Goal: Task Accomplishment & Management: Manage account settings

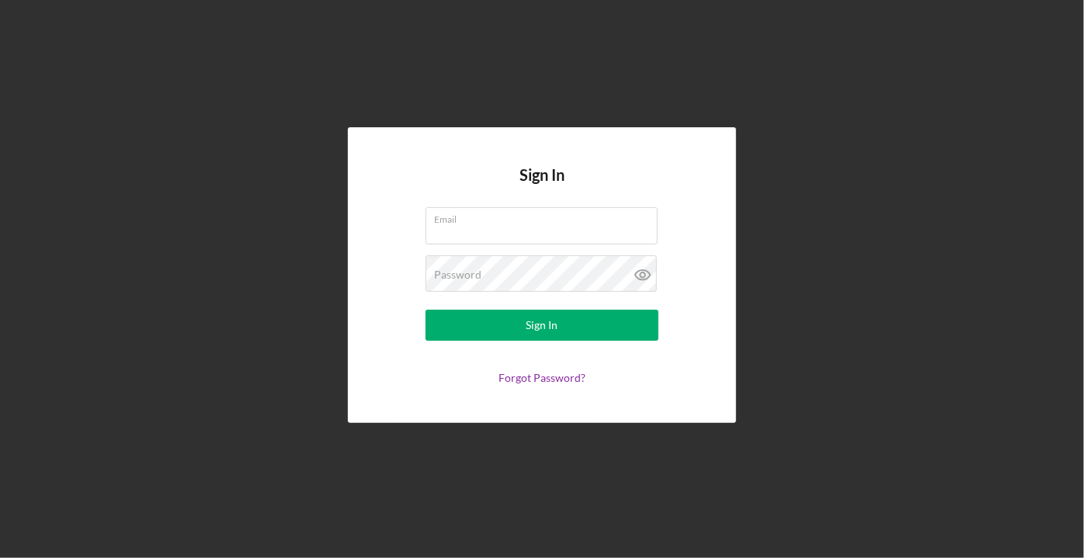
type input "[PERSON_NAME][EMAIL_ADDRESS][PERSON_NAME][DOMAIN_NAME]"
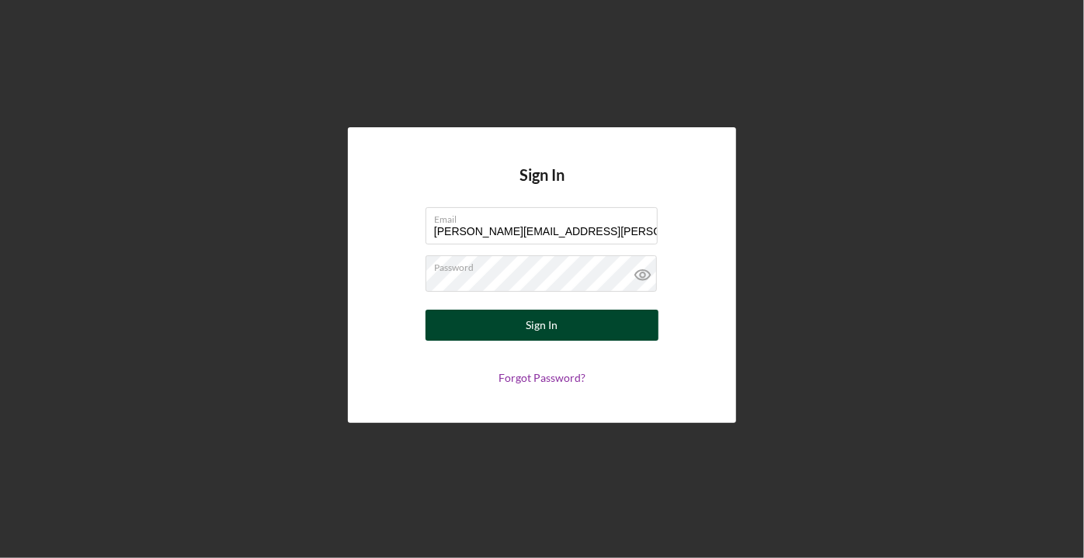
click at [551, 325] on div "Sign In" at bounding box center [543, 325] width 32 height 31
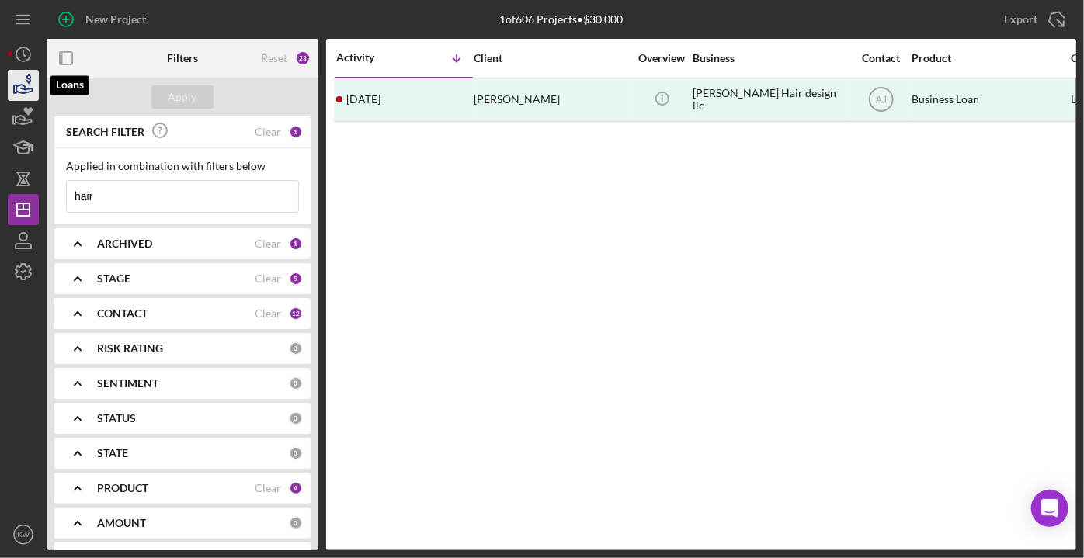
click at [23, 86] on icon "button" at bounding box center [24, 89] width 16 height 9
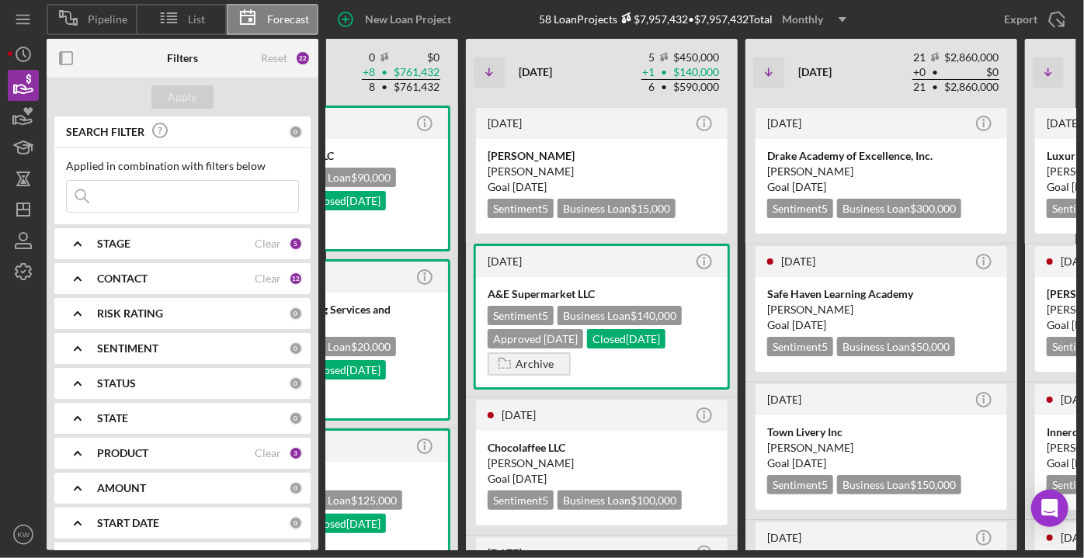
scroll to position [0, 830]
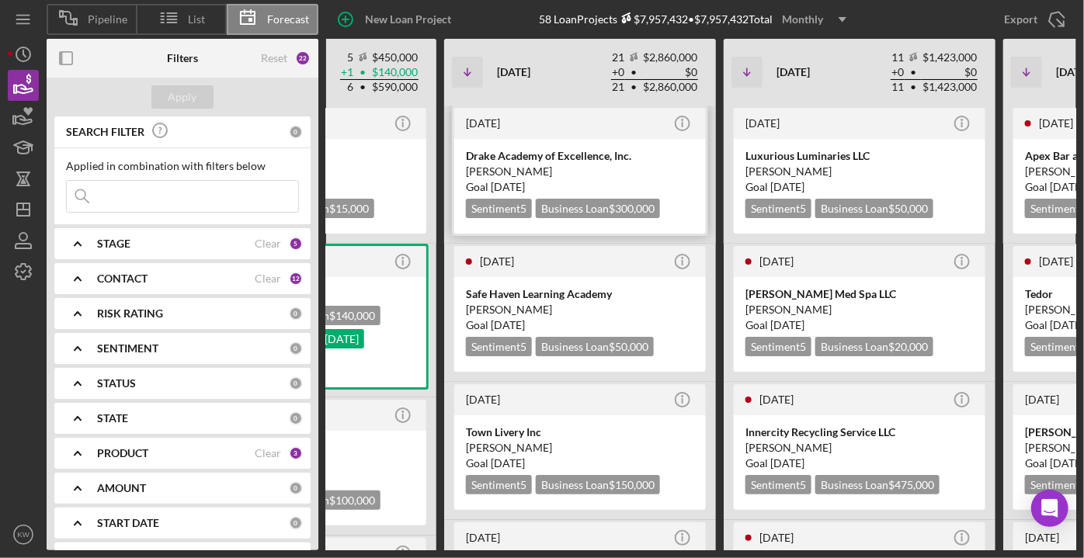
click at [525, 188] on time "[DATE]" at bounding box center [508, 186] width 34 height 13
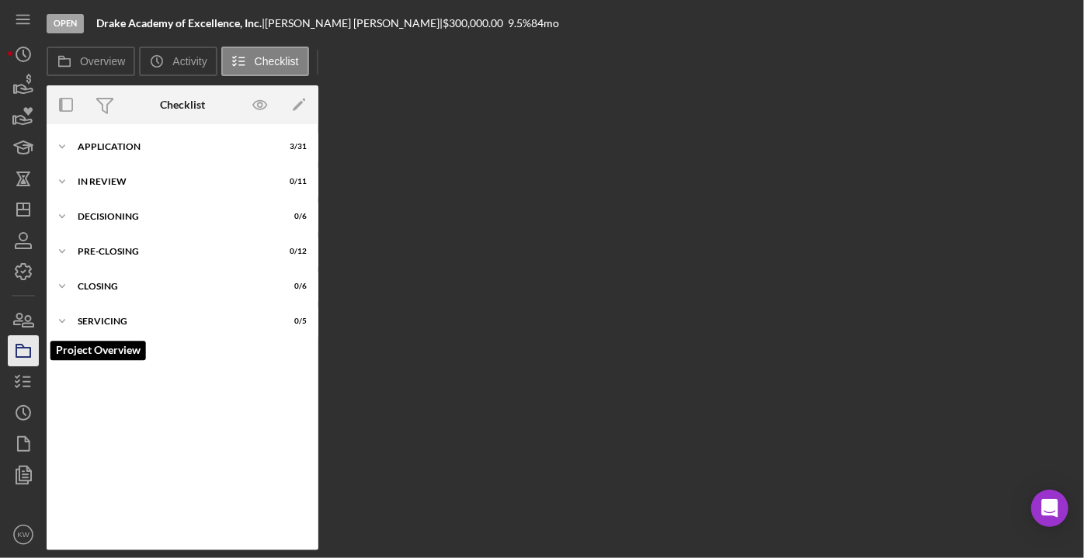
click at [23, 355] on icon "button" at bounding box center [23, 351] width 39 height 39
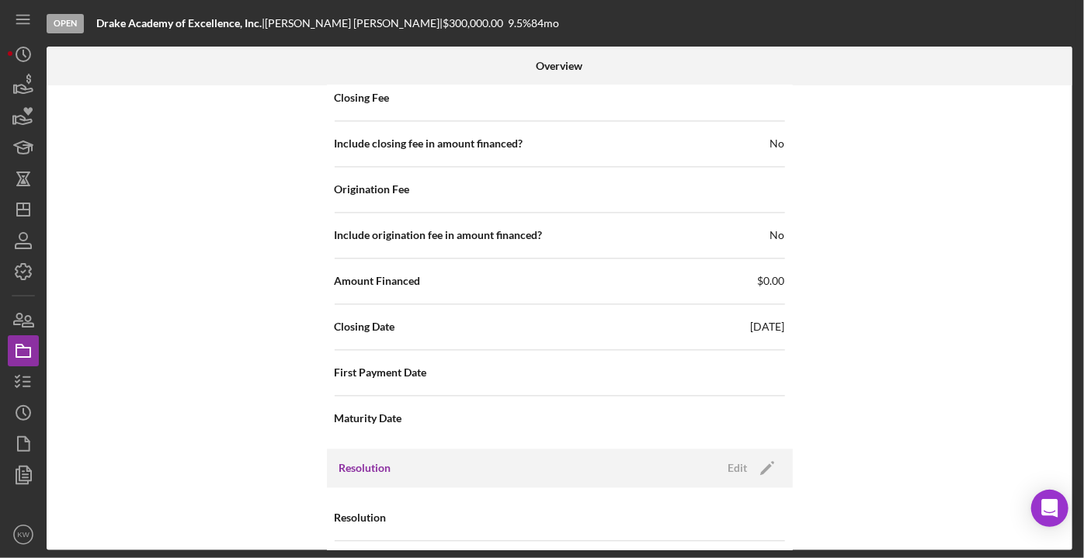
scroll to position [1657, 0]
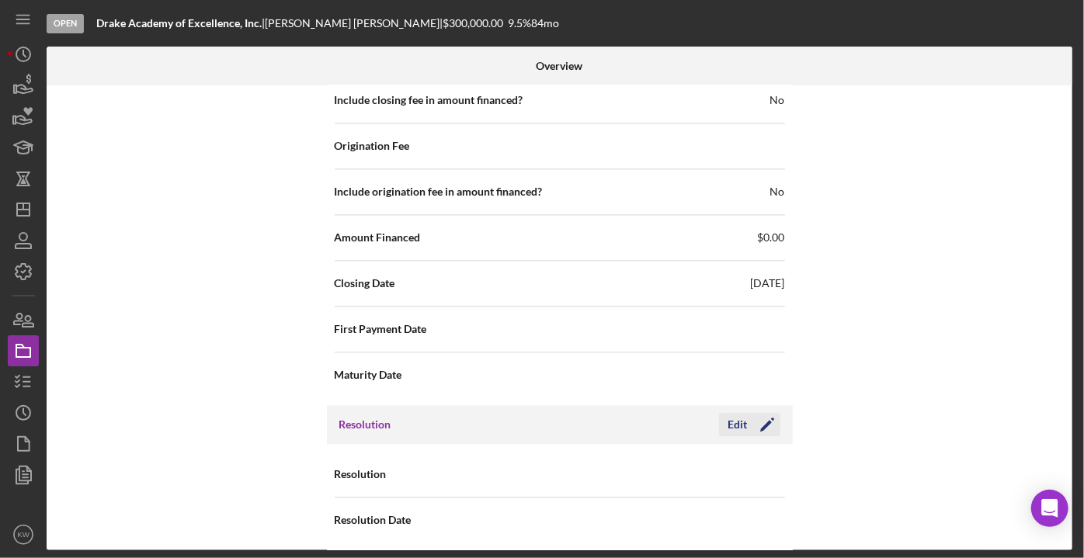
click at [753, 425] on icon "Icon/Edit" at bounding box center [767, 424] width 39 height 39
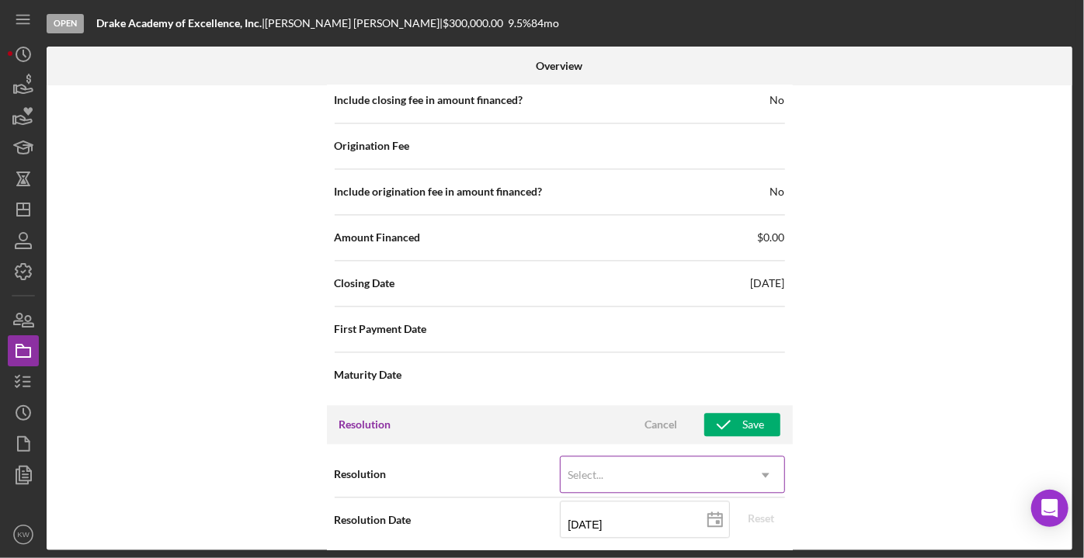
click at [739, 459] on div "Select..." at bounding box center [654, 475] width 186 height 36
click at [731, 471] on div "Select..." at bounding box center [654, 475] width 186 height 36
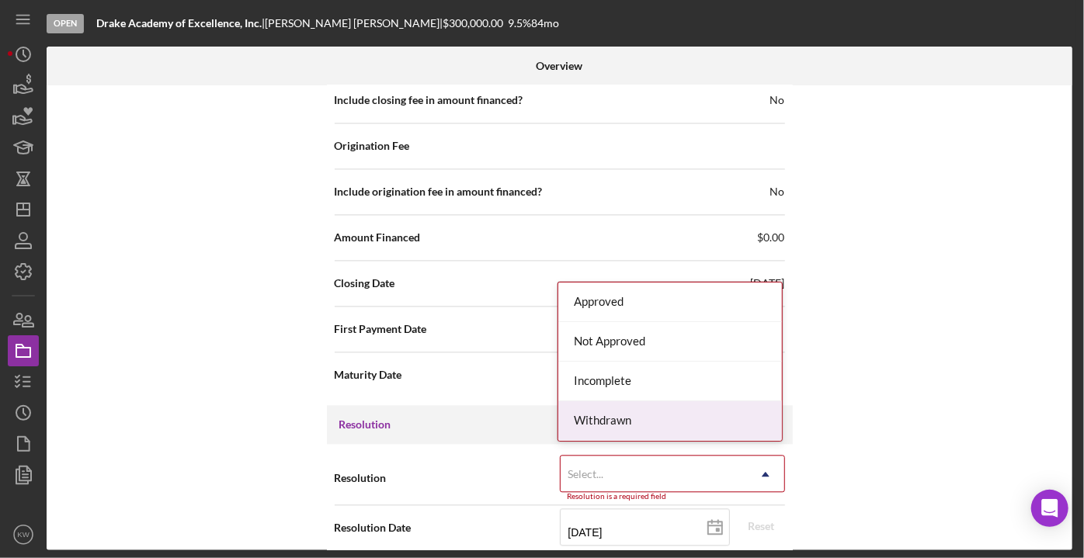
click at [715, 422] on div "Withdrawn" at bounding box center [670, 422] width 224 height 40
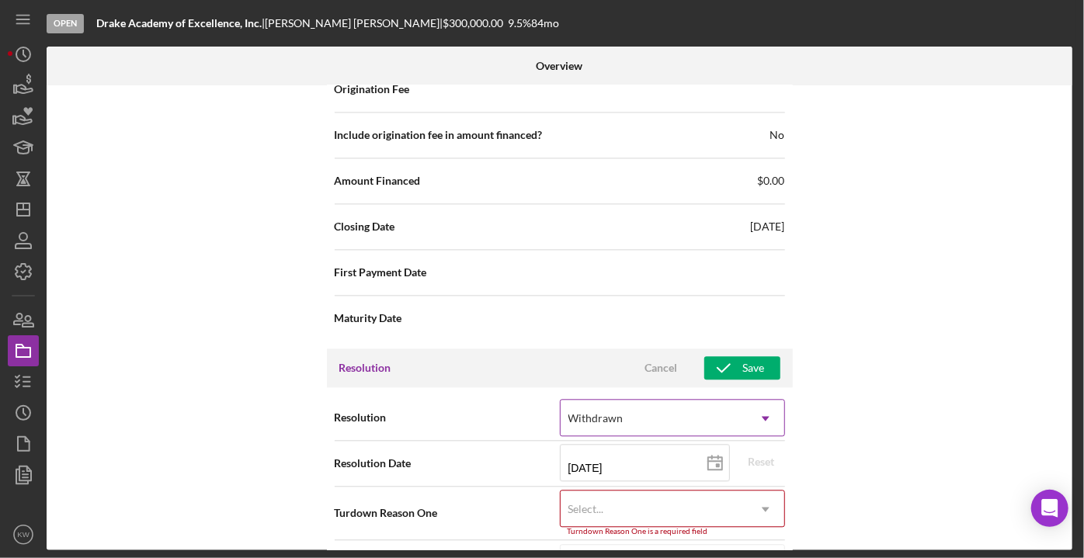
scroll to position [1756, 0]
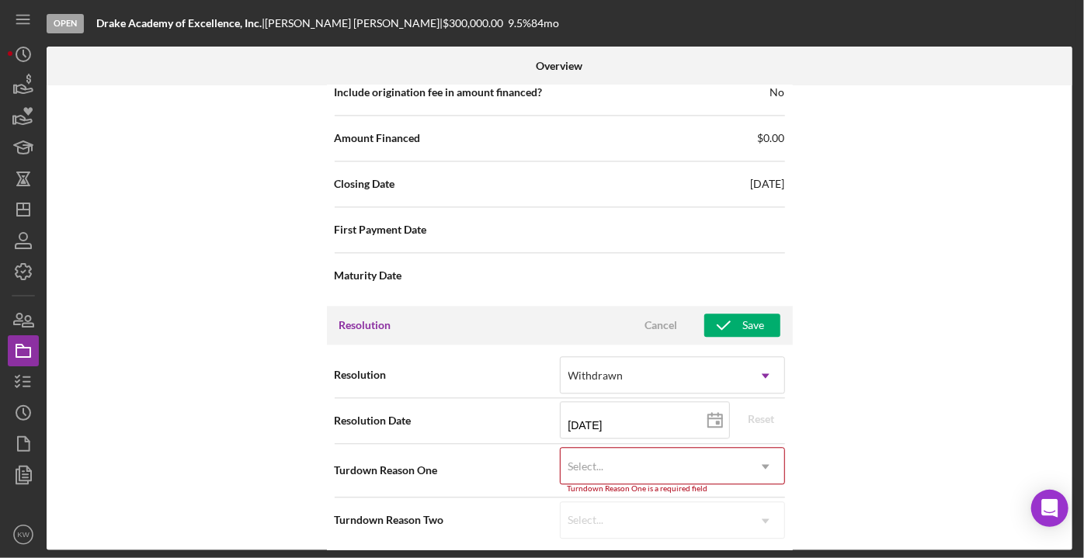
click at [747, 485] on div "Turndown Reason One is a required field" at bounding box center [672, 489] width 225 height 9
click at [738, 463] on div "Select..." at bounding box center [654, 467] width 186 height 36
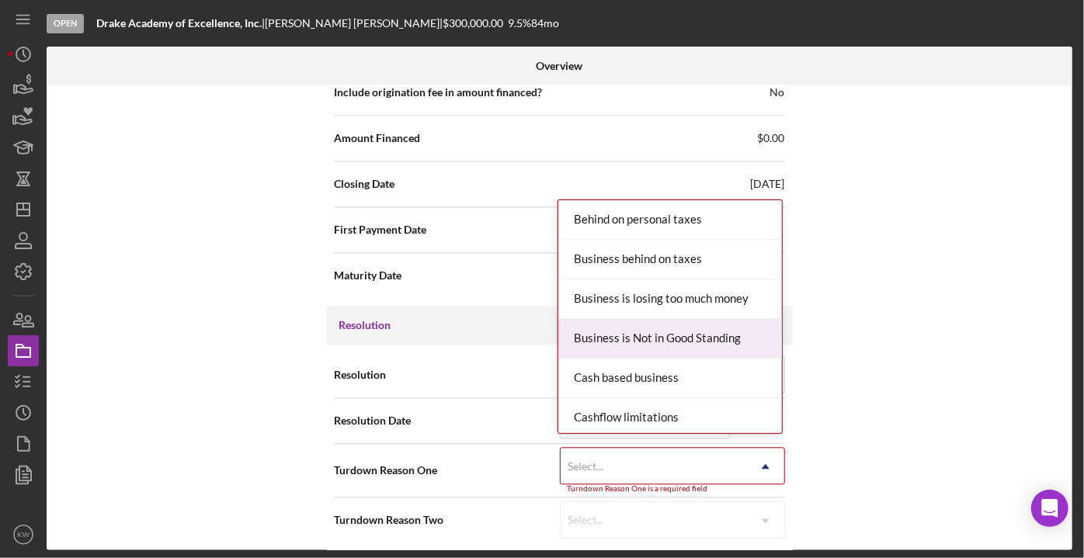
click at [972, 318] on div "Internal Workflow Stage Open Icon/Dropdown Arrow Archive (can unarchive later i…" at bounding box center [560, 317] width 1026 height 465
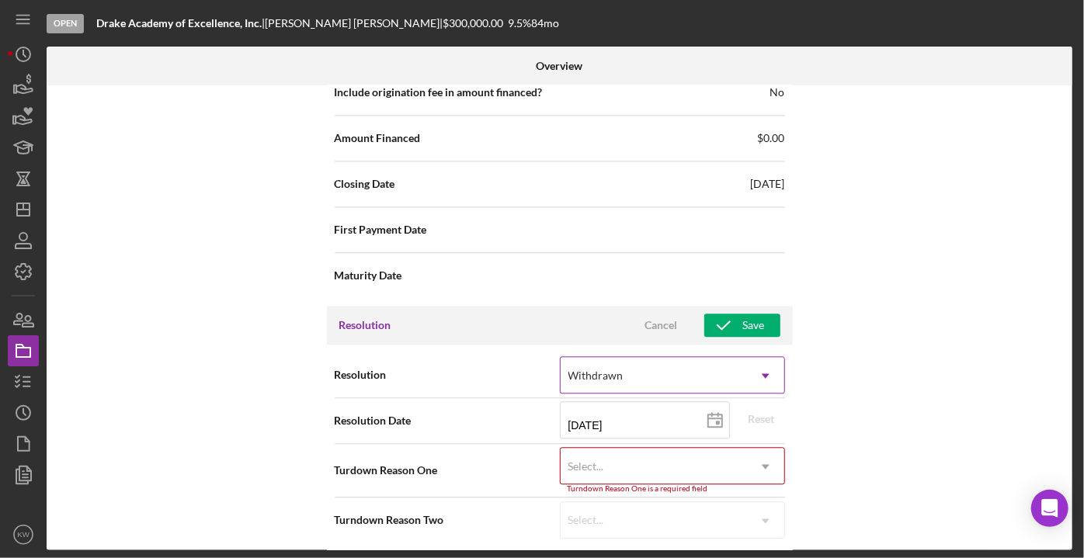
click at [607, 370] on div "Withdrawn" at bounding box center [596, 376] width 55 height 12
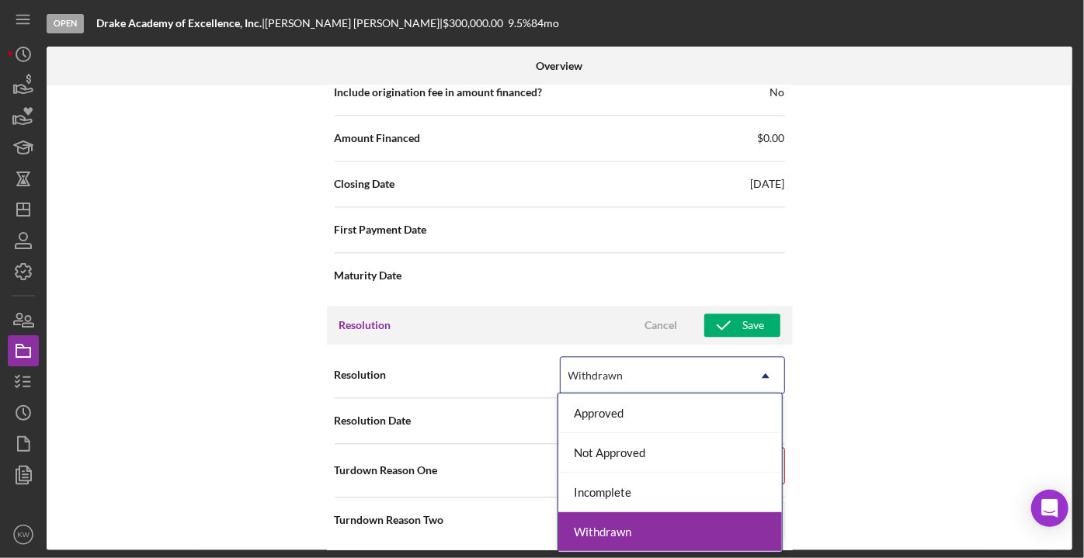
click at [644, 530] on div "Withdrawn" at bounding box center [670, 533] width 224 height 40
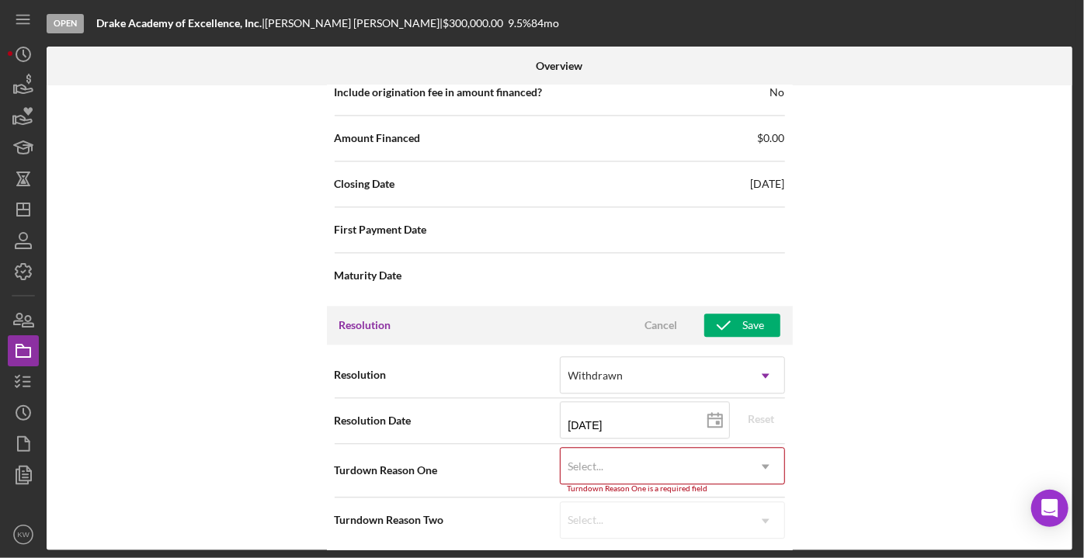
click at [615, 453] on div "Select..." at bounding box center [654, 467] width 186 height 36
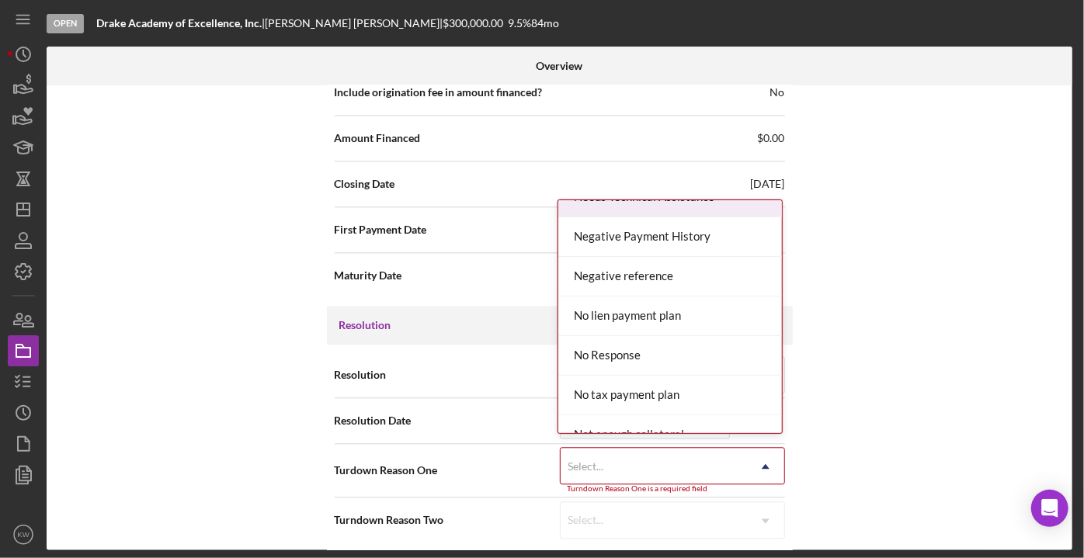
scroll to position [847, 0]
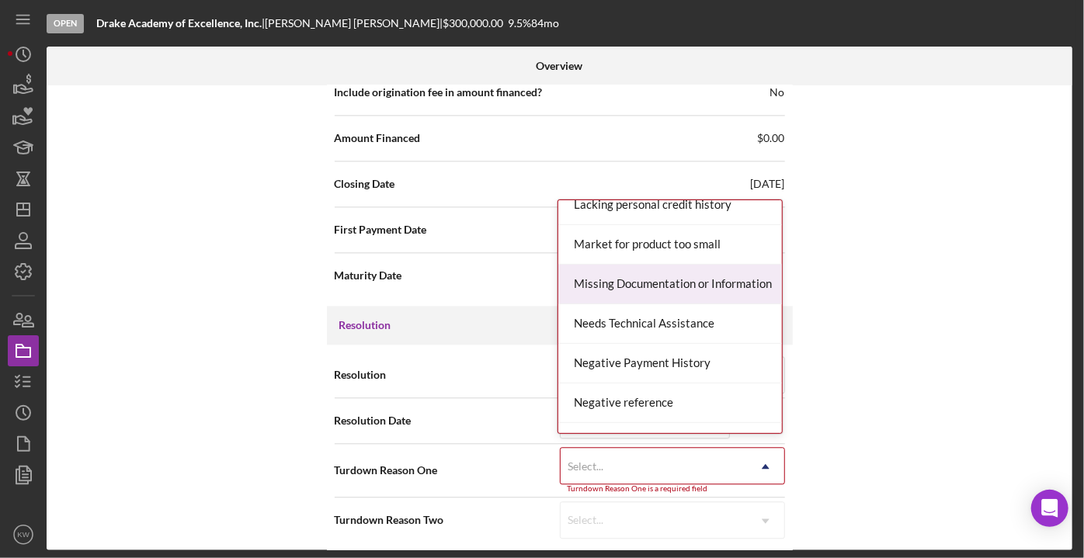
click at [631, 290] on div "Missing Documentation or Information" at bounding box center [670, 285] width 224 height 40
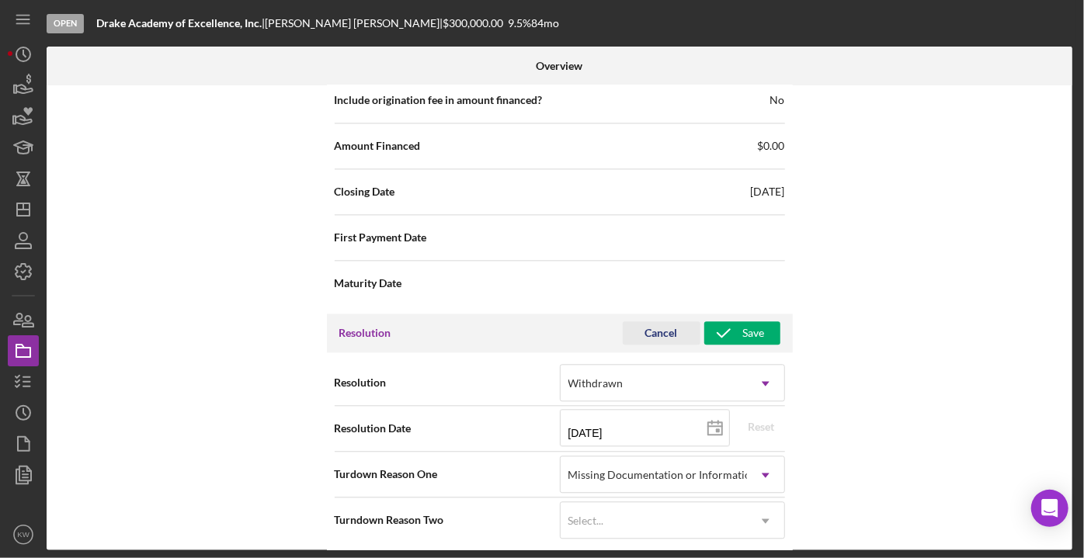
click at [673, 328] on div "Cancel" at bounding box center [661, 333] width 33 height 23
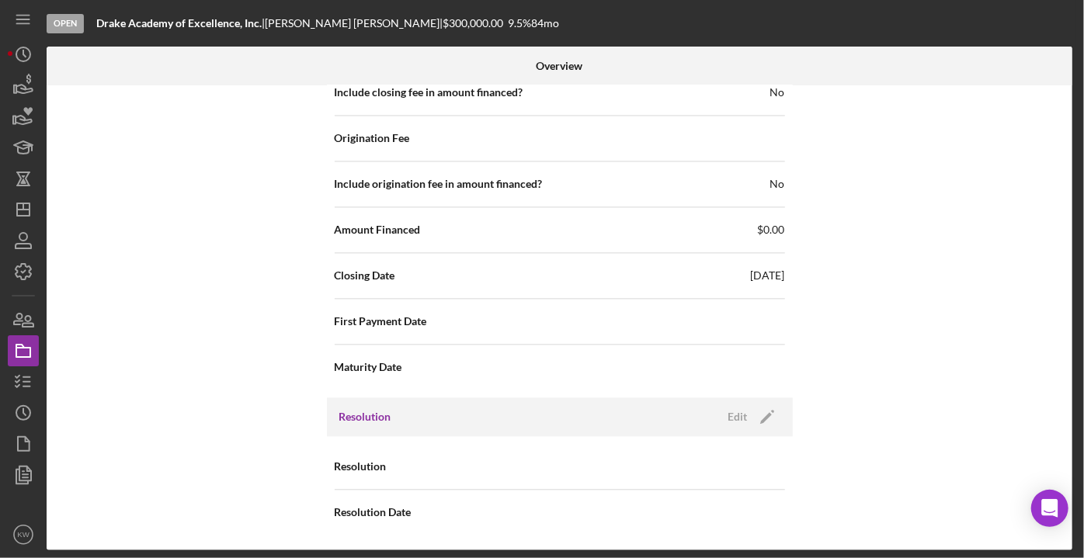
scroll to position [1657, 0]
